Goal: Information Seeking & Learning: Learn about a topic

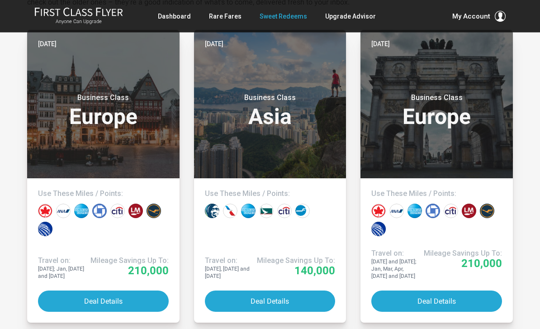
scroll to position [206, 0]
click at [513, 71] on header "Today Business Class Europe" at bounding box center [436, 104] width 152 height 148
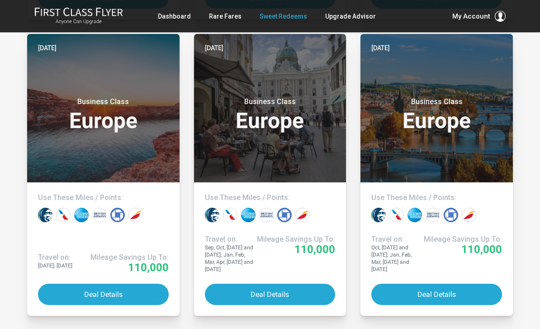
scroll to position [1397, 0]
click at [466, 297] on button "Deal Details" at bounding box center [436, 293] width 131 height 21
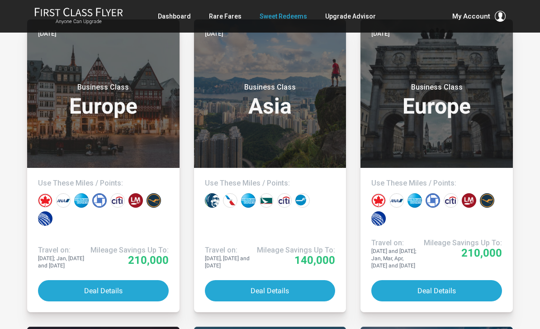
scroll to position [224, 0]
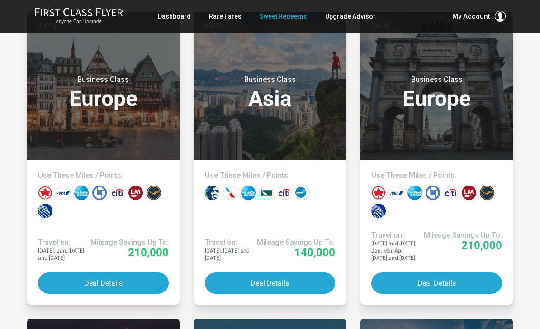
click at [50, 113] on header "Today Business Class Europe" at bounding box center [103, 86] width 152 height 148
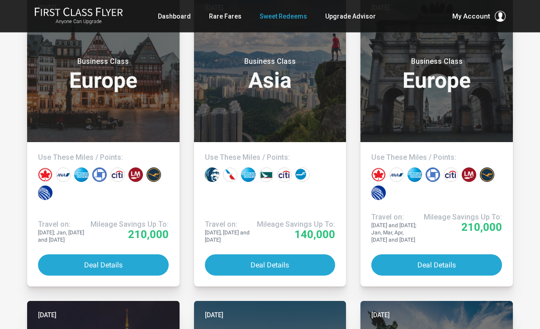
scroll to position [243, 0]
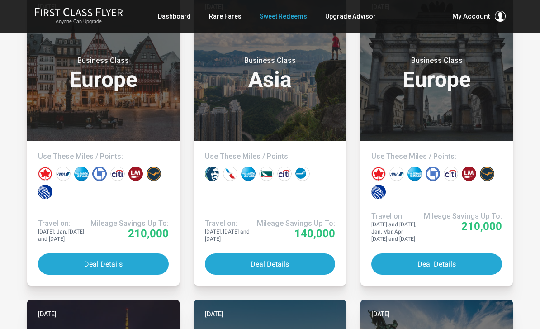
click at [465, 256] on button "Deal Details" at bounding box center [436, 263] width 131 height 21
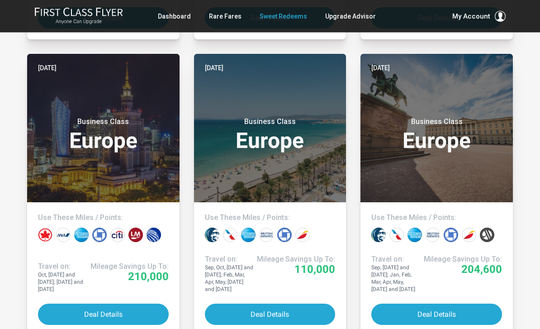
scroll to position [489, 0]
click at [52, 145] on h3 "Business Class Europe" at bounding box center [103, 134] width 131 height 34
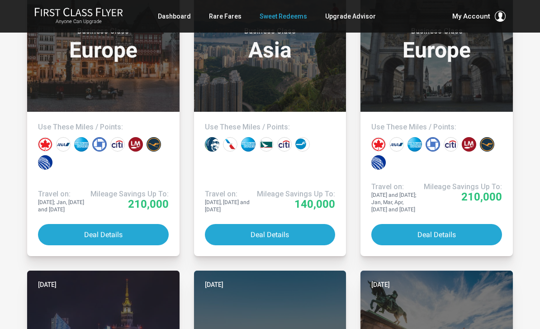
scroll to position [268, 0]
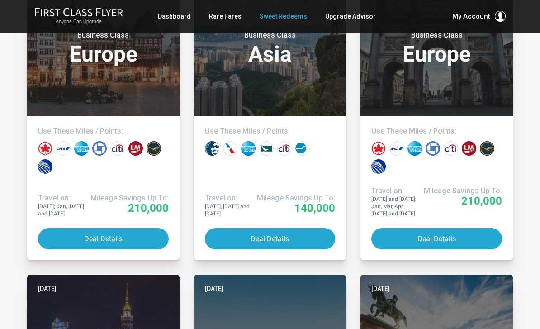
click at [279, 74] on header "Today Business Class Asia" at bounding box center [270, 41] width 152 height 148
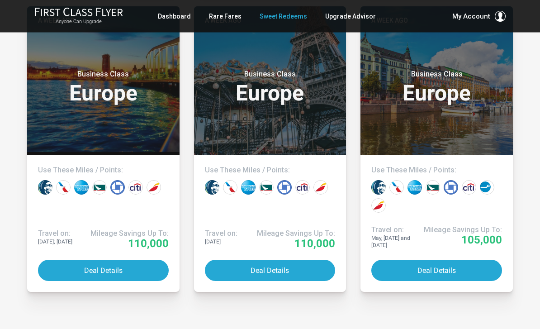
scroll to position [2308, 0]
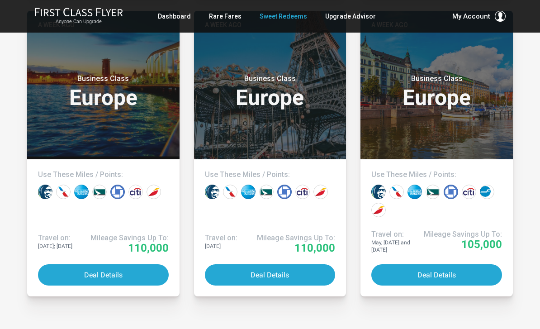
click at [477, 108] on div "Business Class Europe" at bounding box center [436, 89] width 131 height 48
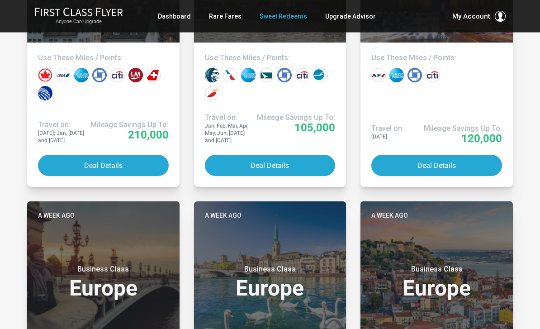
scroll to position [3310, 0]
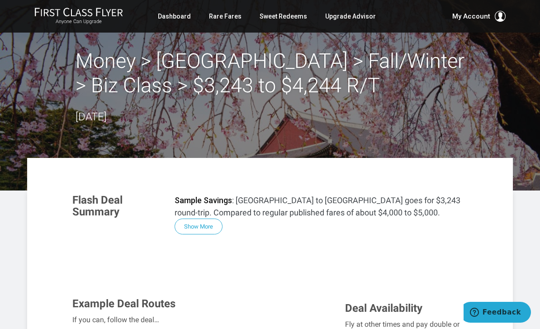
click at [227, 19] on link "Rare Fares" at bounding box center [225, 16] width 33 height 16
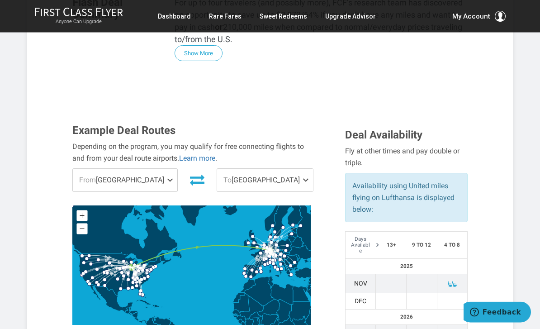
scroll to position [192, 0]
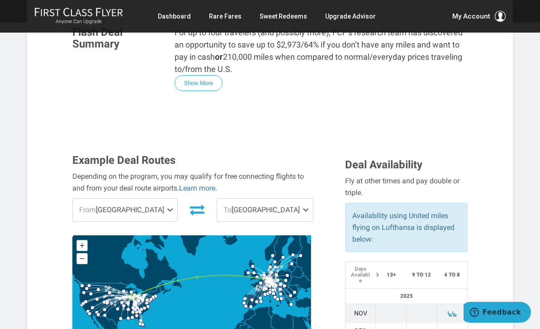
click at [166, 198] on span at bounding box center [171, 209] width 11 height 23
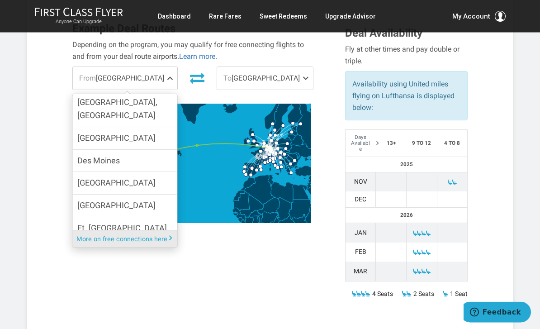
scroll to position [442, 0]
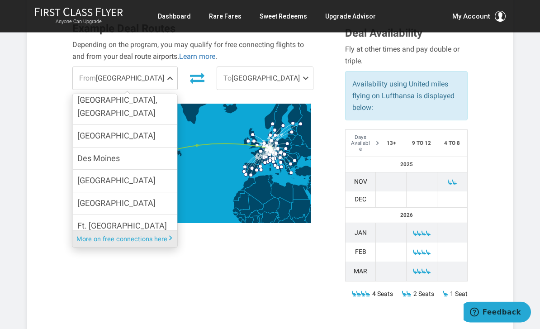
click at [288, 67] on span "To Frankfurt" at bounding box center [265, 78] width 96 height 23
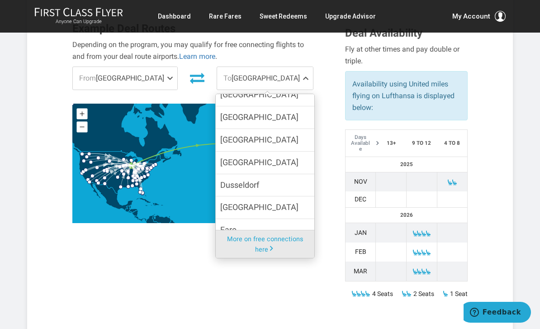
scroll to position [229, 0]
click at [283, 151] on label "Dublin" at bounding box center [265, 162] width 99 height 22
click at [0, 0] on input "Dublin" at bounding box center [0, 0] width 0 height 0
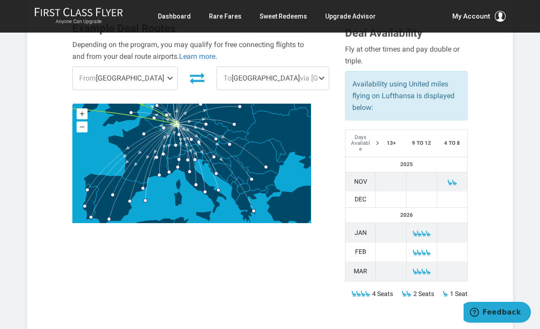
click at [318, 67] on span at bounding box center [323, 78] width 11 height 23
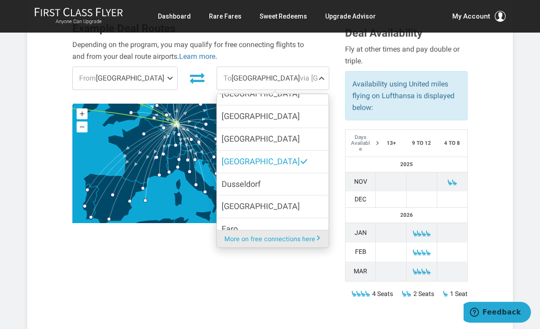
click at [300, 74] on span "via Frankfurt" at bounding box center [340, 78] width 80 height 9
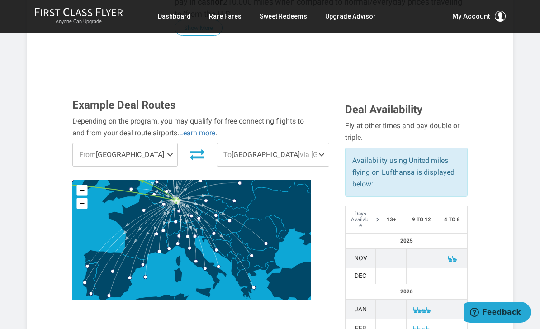
scroll to position [247, 0]
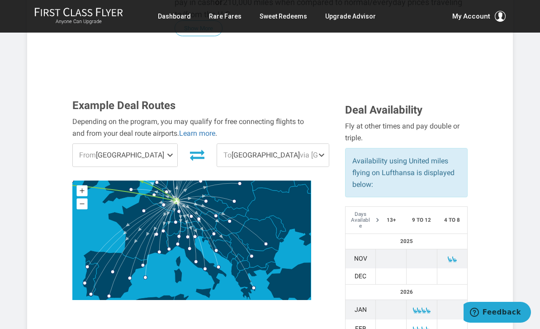
click at [300, 151] on span "via Frankfurt" at bounding box center [340, 155] width 80 height 9
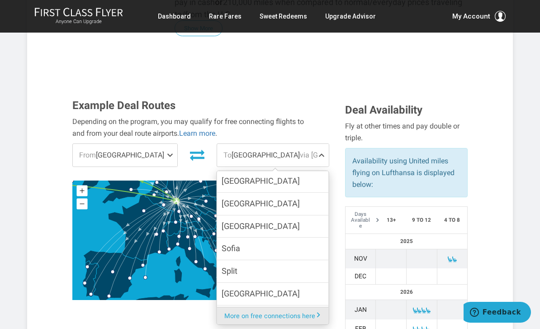
scroll to position [934, 0]
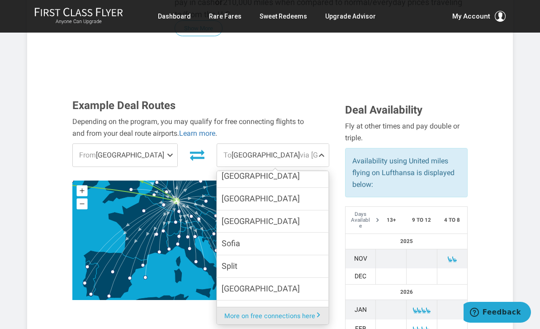
click at [262, 232] on label "Sofia" at bounding box center [273, 243] width 112 height 22
click at [0, 0] on input "Sofia" at bounding box center [0, 0] width 0 height 0
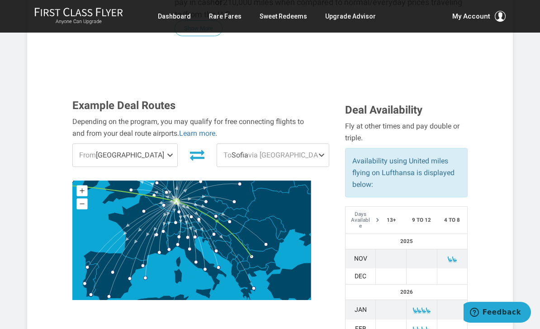
click at [274, 151] on span "via Frankfurt" at bounding box center [288, 155] width 80 height 9
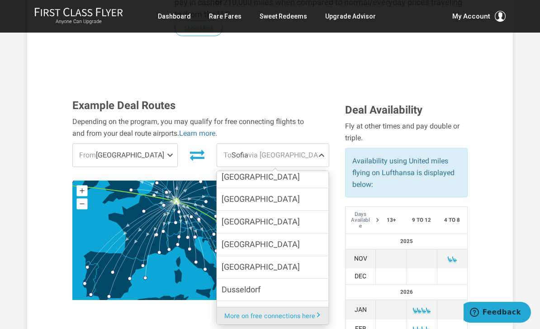
scroll to position [202, 0]
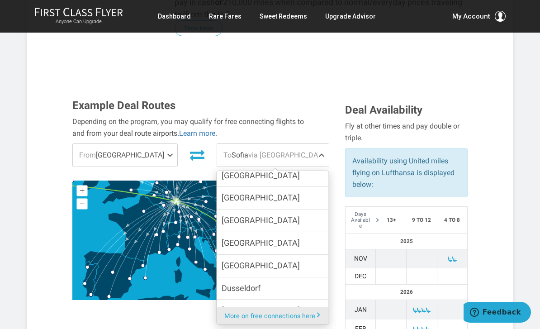
click at [273, 209] on label "Budapest" at bounding box center [273, 220] width 112 height 22
click at [0, 0] on input "Budapest" at bounding box center [0, 0] width 0 height 0
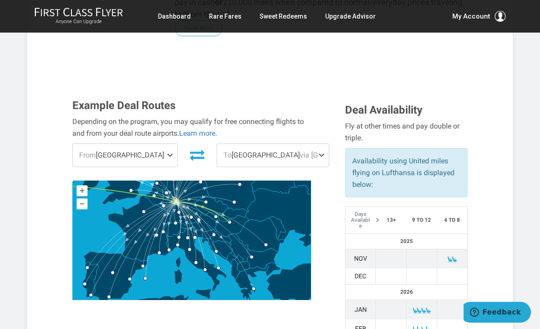
click at [242, 144] on span "To Budapest via Frankfurt" at bounding box center [273, 155] width 112 height 23
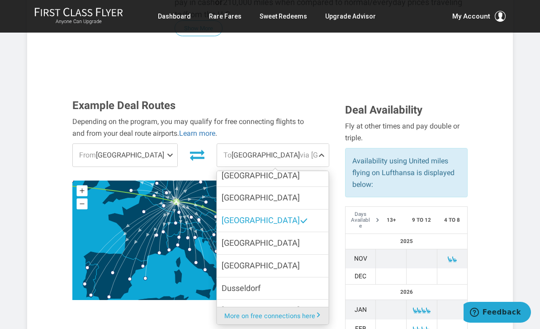
click at [232, 191] on span "Bucharest" at bounding box center [260, 197] width 78 height 13
click at [0, 0] on input "Bucharest" at bounding box center [0, 0] width 0 height 0
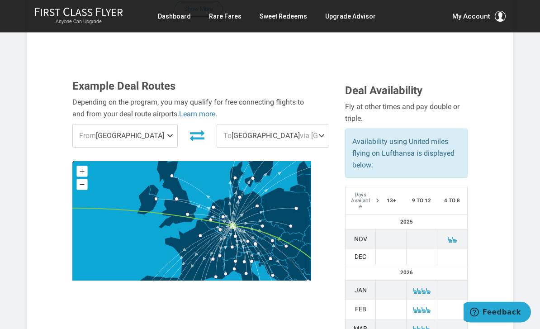
scroll to position [269, 0]
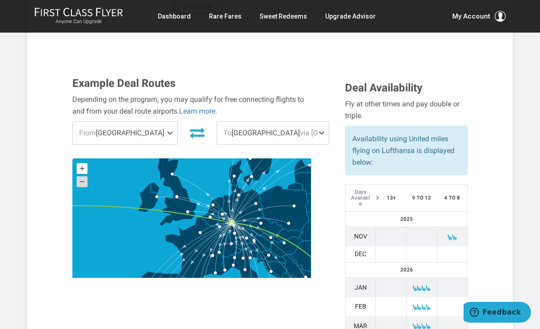
click at [85, 176] on rect at bounding box center [82, 181] width 11 height 11
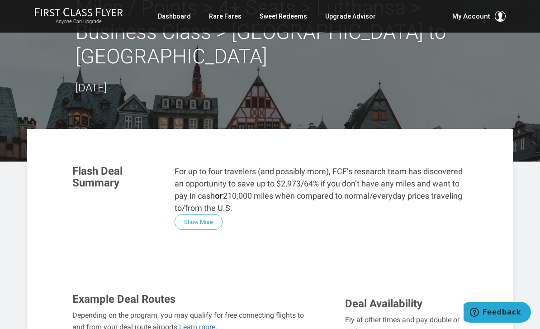
scroll to position [0, 0]
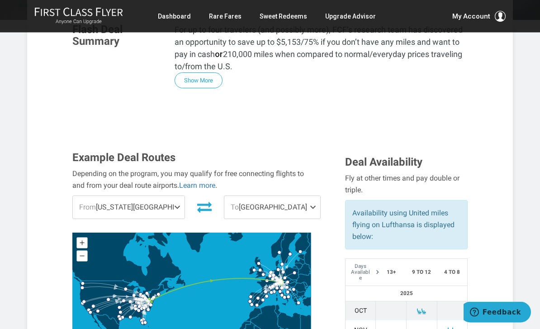
scroll to position [219, 0]
click at [150, 196] on span "From Washington DC" at bounding box center [129, 207] width 112 height 23
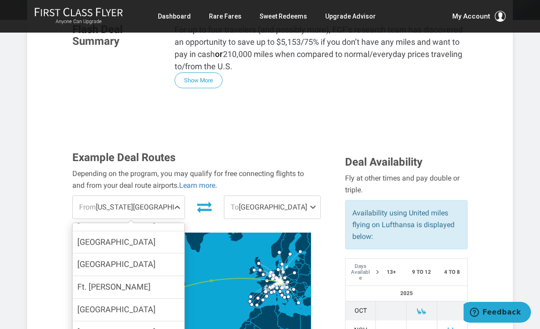
scroll to position [286, 0]
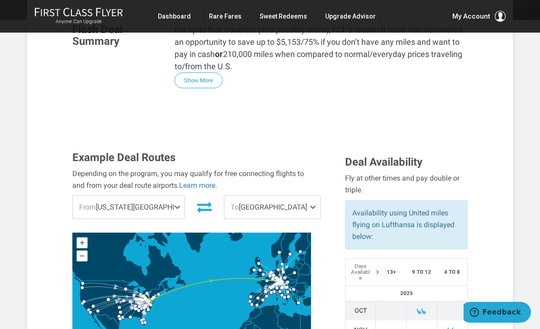
click at [288, 196] on span "To Munich" at bounding box center [272, 207] width 96 height 23
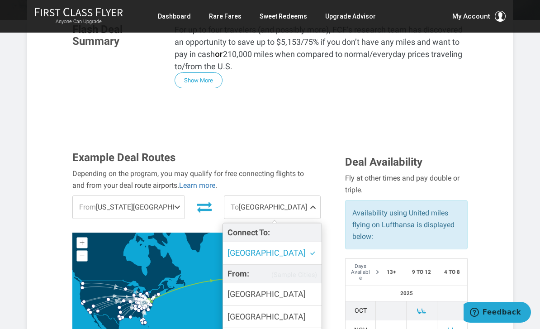
click at [298, 151] on h3 "Example Deal Routes" at bounding box center [191, 157] width 239 height 12
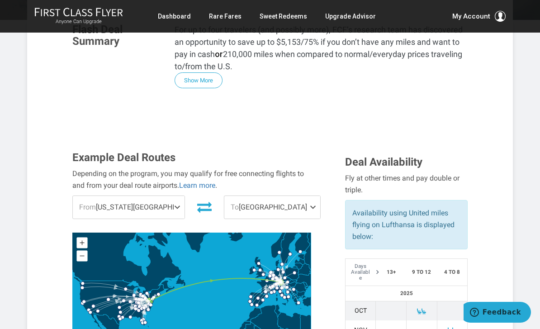
scroll to position [236, 0]
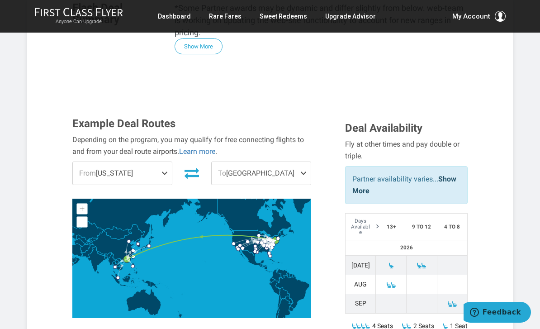
scroll to position [235, 0]
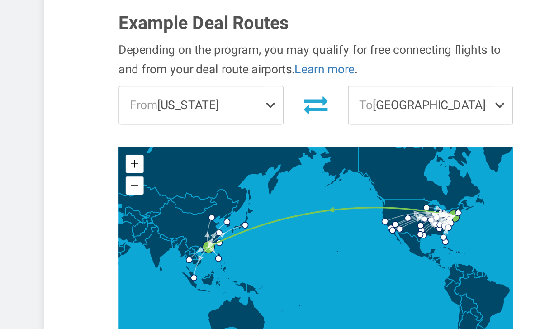
click at [162, 143] on span at bounding box center [166, 154] width 11 height 23
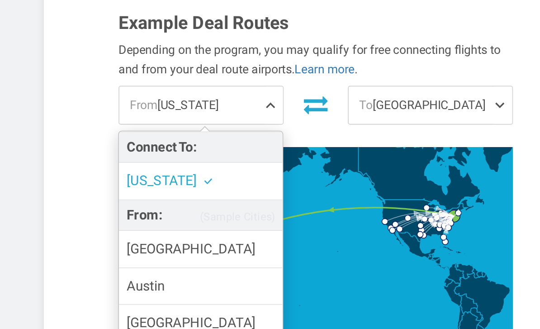
scroll to position [0, 0]
click at [286, 143] on span "To Hong Kong" at bounding box center [261, 154] width 99 height 23
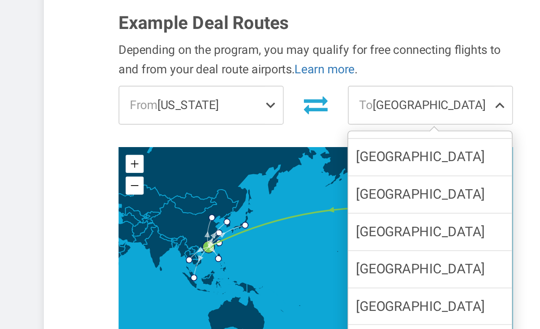
scroll to position [100, 0]
click at [263, 287] on label "Tokyo" at bounding box center [261, 298] width 99 height 22
click at [0, 0] on input "Tokyo" at bounding box center [0, 0] width 0 height 0
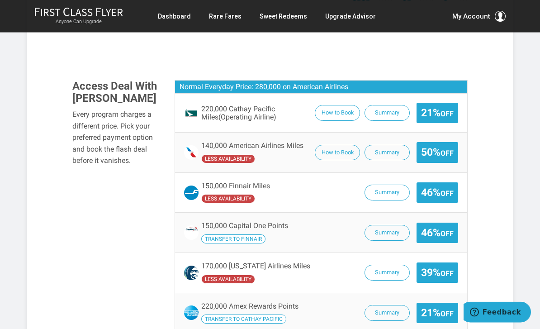
scroll to position [544, 0]
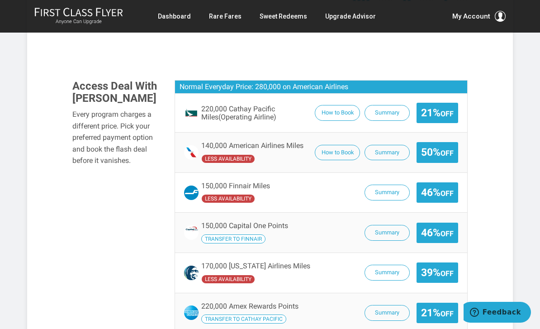
click at [323, 145] on button "How to Book" at bounding box center [337, 153] width 45 height 16
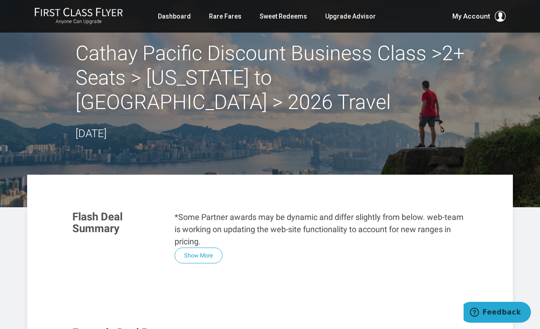
scroll to position [0, 0]
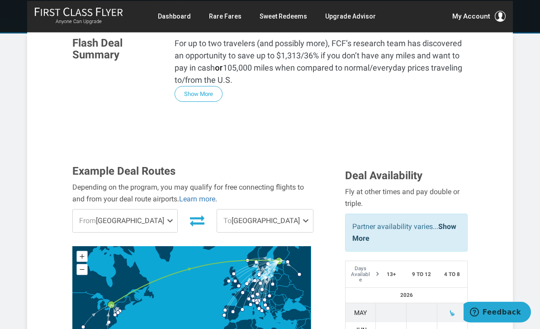
scroll to position [231, 0]
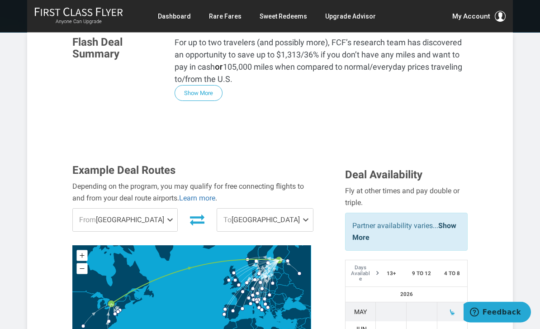
click at [137, 209] on span "From [GEOGRAPHIC_DATA]" at bounding box center [125, 220] width 104 height 23
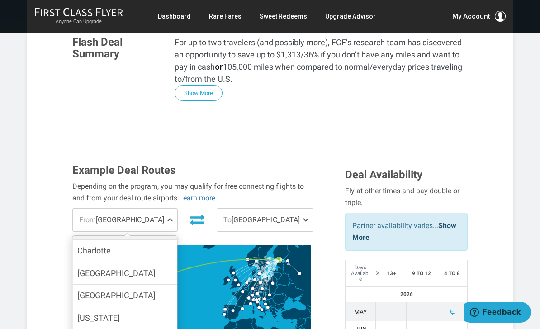
scroll to position [56, 0]
click at [138, 285] on label "Miami" at bounding box center [125, 296] width 104 height 22
click at [0, 0] on input "Miami" at bounding box center [0, 0] width 0 height 0
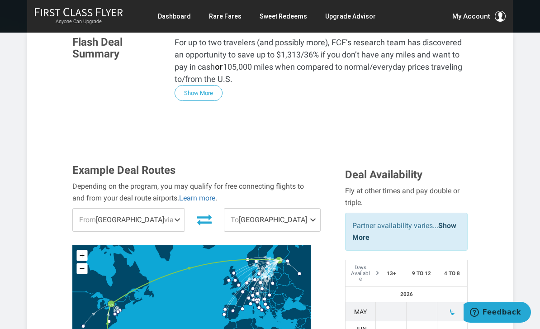
click at [272, 208] on span "To Helsinki" at bounding box center [272, 219] width 96 height 23
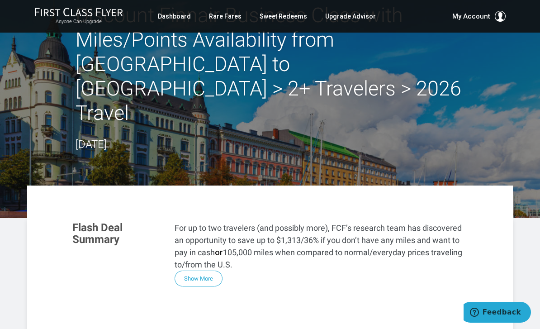
scroll to position [0, 0]
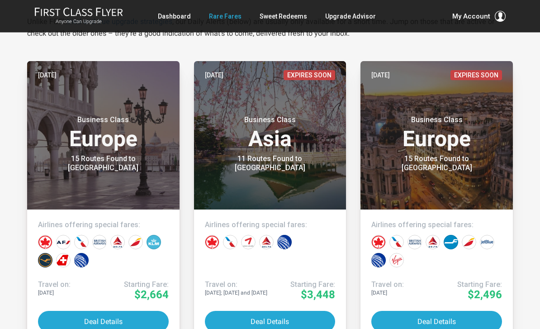
scroll to position [173, 0]
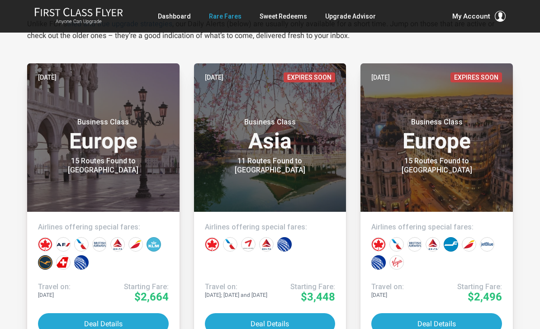
click at [506, 296] on link "Five days ago Expires Soon Business Class Europe 15 Routes Found to Madrid Airl…" at bounding box center [436, 204] width 152 height 282
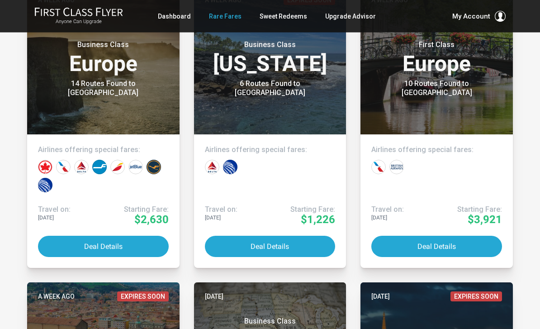
scroll to position [853, 0]
click at [290, 246] on button "Deal Details" at bounding box center [270, 245] width 131 height 21
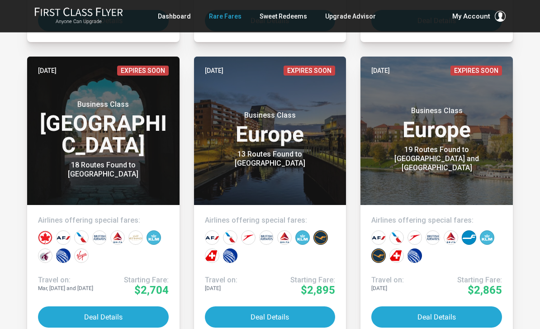
scroll to position [1656, 0]
click at [54, 109] on small "Business Class" at bounding box center [103, 104] width 113 height 9
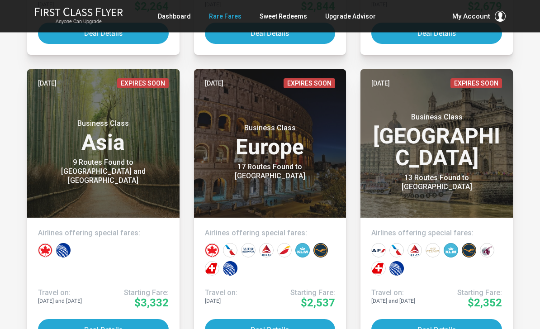
scroll to position [3701, 0]
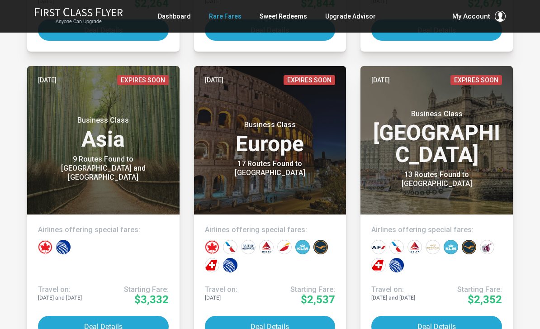
click at [470, 328] on button "Deal Details" at bounding box center [436, 326] width 131 height 21
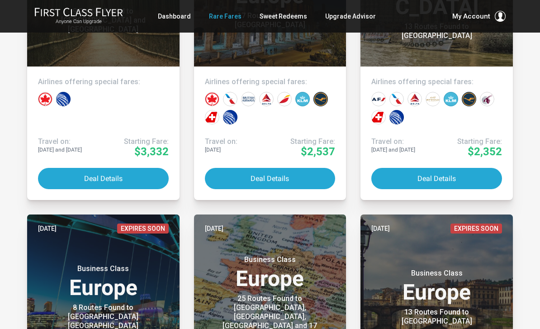
scroll to position [3847, 0]
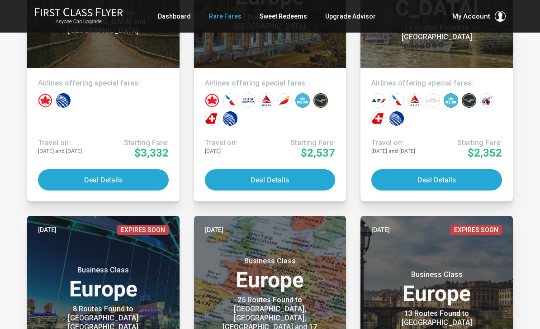
click at [418, 7] on div "Anyone Can Upgrade Dashboard Rare Fares Sweet Redeems Upgrade Advisor Profile L…" at bounding box center [270, 16] width 540 height 33
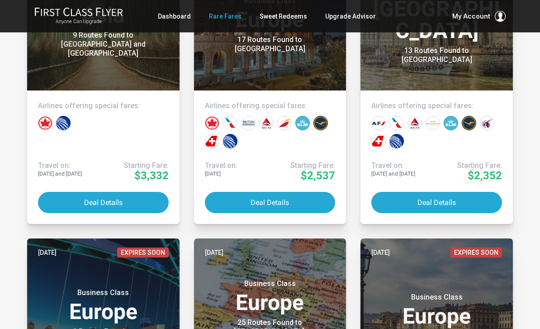
scroll to position [3808, 0]
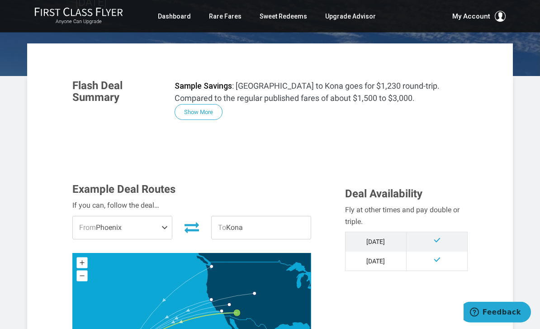
scroll to position [108, 0]
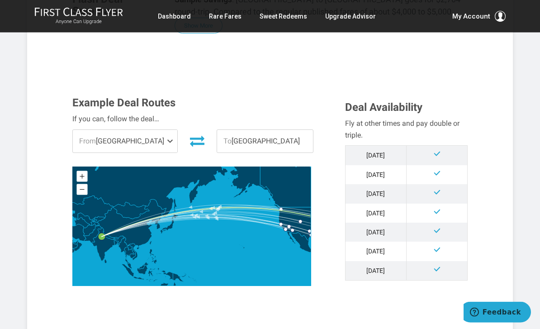
scroll to position [201, 0]
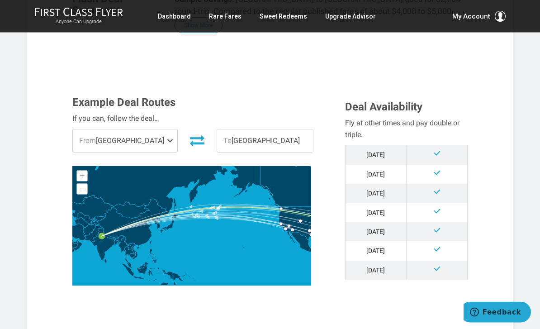
click at [97, 138] on span "From [GEOGRAPHIC_DATA]" at bounding box center [125, 141] width 104 height 23
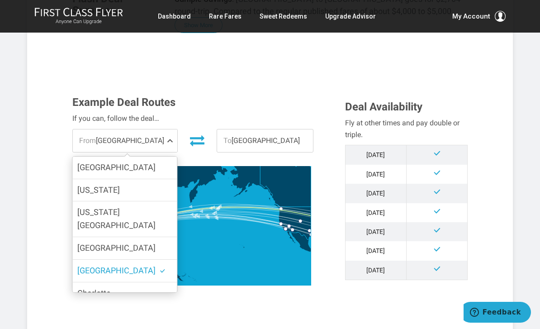
scroll to position [0, 0]
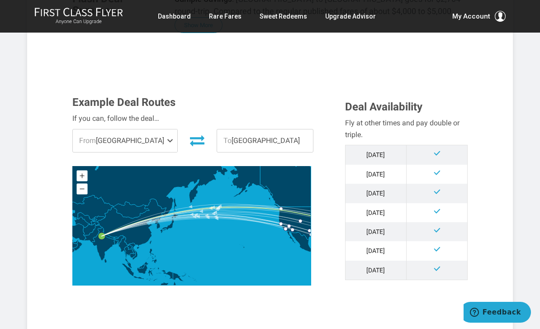
scroll to position [0, 0]
click at [231, 137] on span "To [GEOGRAPHIC_DATA]" at bounding box center [265, 140] width 96 height 23
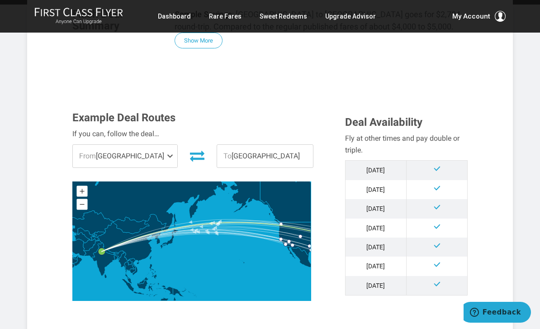
scroll to position [179, 0]
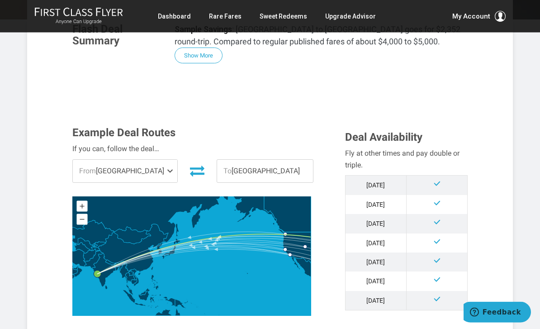
scroll to position [172, 0]
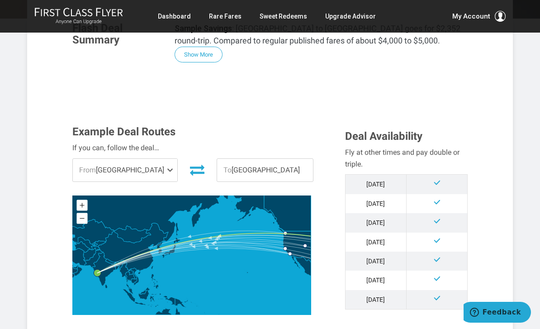
click at [127, 165] on span "From [GEOGRAPHIC_DATA]" at bounding box center [125, 170] width 104 height 23
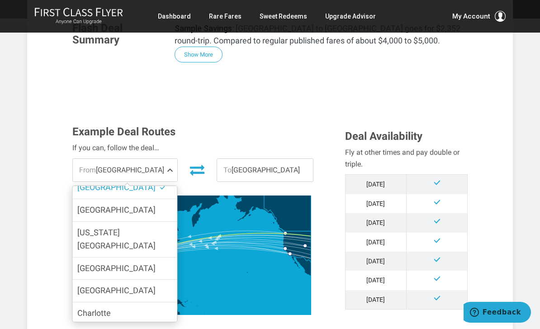
scroll to position [56, 0]
click at [144, 256] on label "[GEOGRAPHIC_DATA]" at bounding box center [125, 267] width 104 height 22
click at [0, 0] on input "[GEOGRAPHIC_DATA]" at bounding box center [0, 0] width 0 height 0
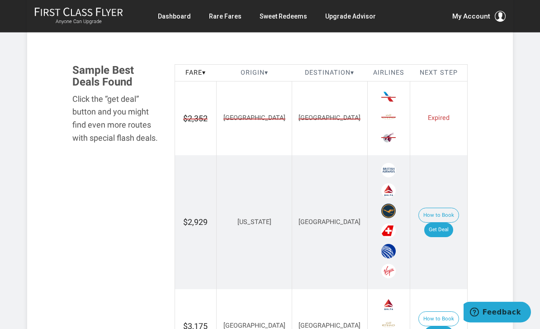
scroll to position [509, 0]
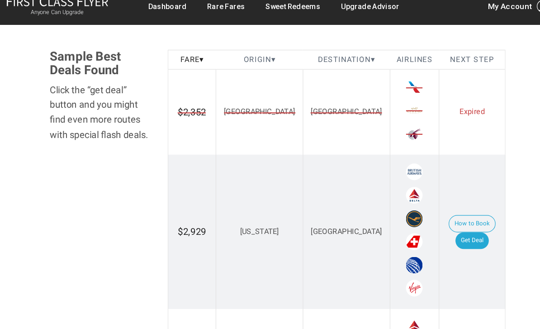
click at [418, 197] on button "How to Book" at bounding box center [438, 204] width 41 height 15
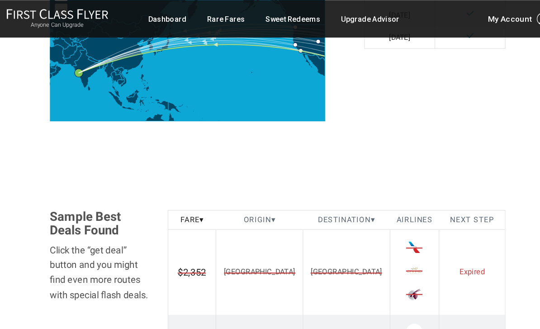
scroll to position [378, 0]
